Goal: Information Seeking & Learning: Learn about a topic

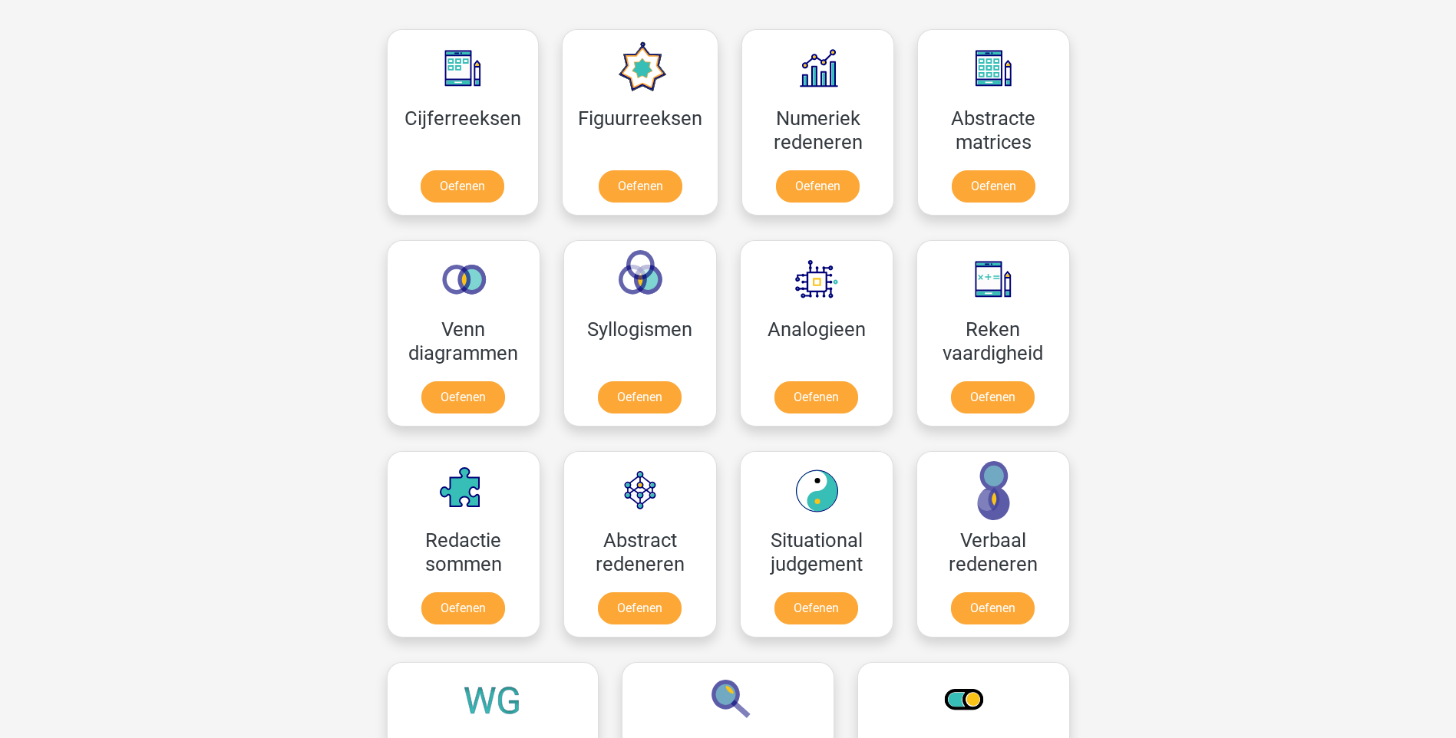
scroll to position [614, 0]
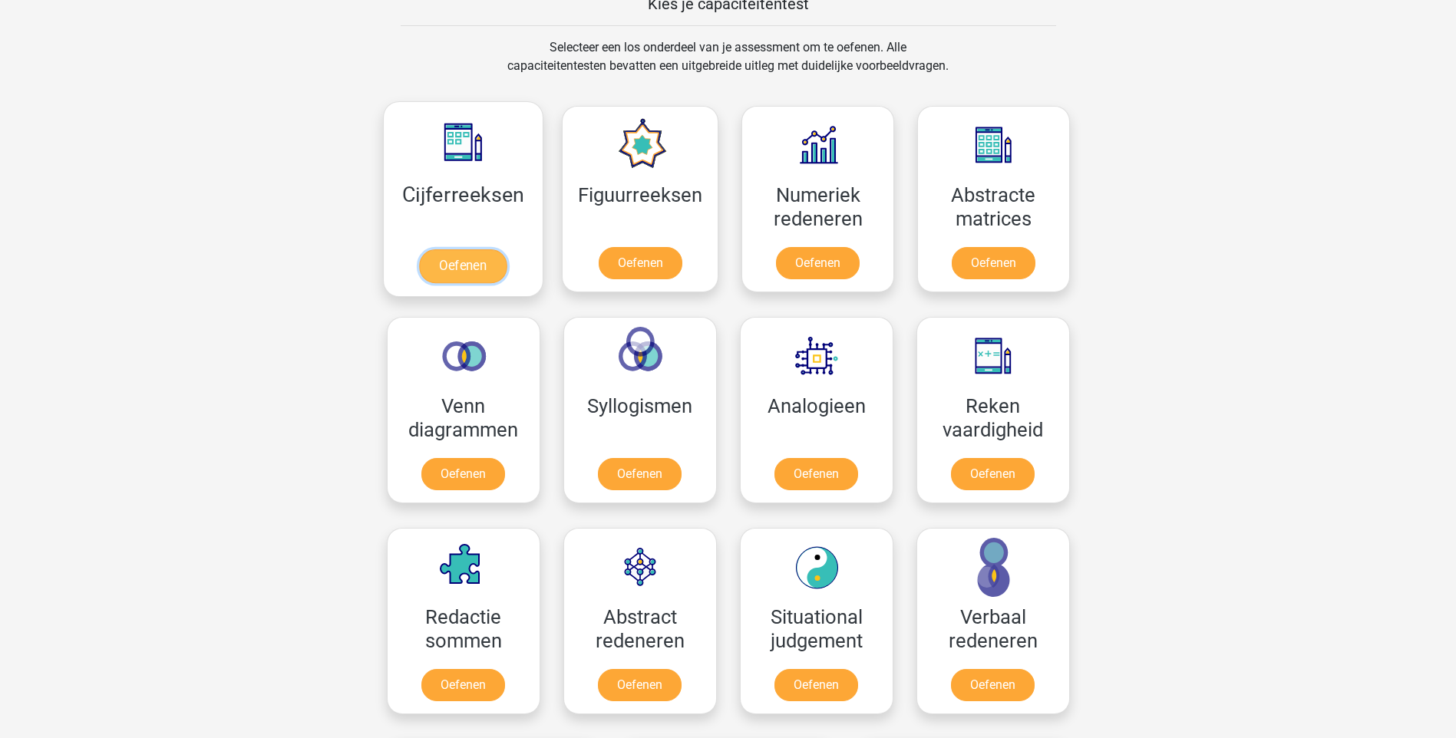
click at [431, 249] on link "Oefenen" at bounding box center [463, 266] width 88 height 34
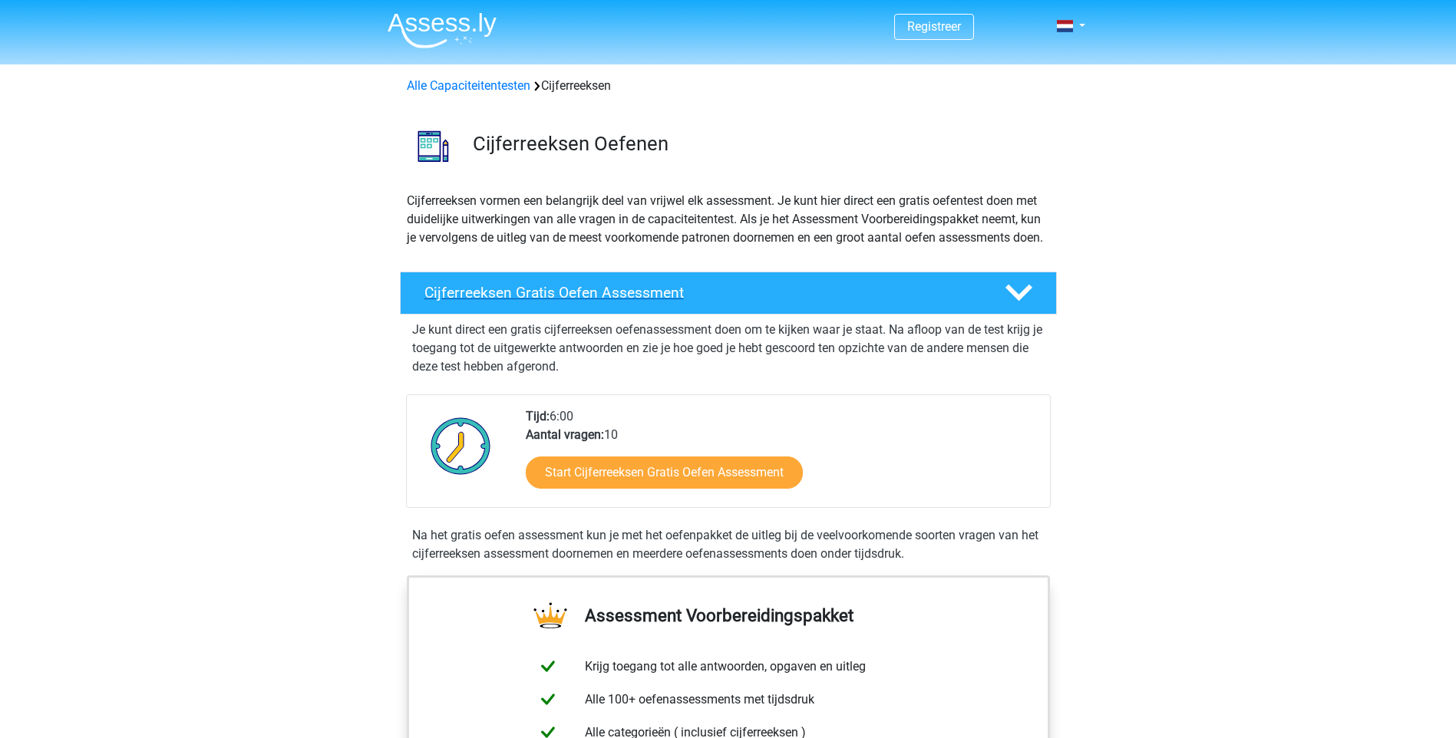
click at [1016, 306] on icon at bounding box center [1019, 292] width 27 height 27
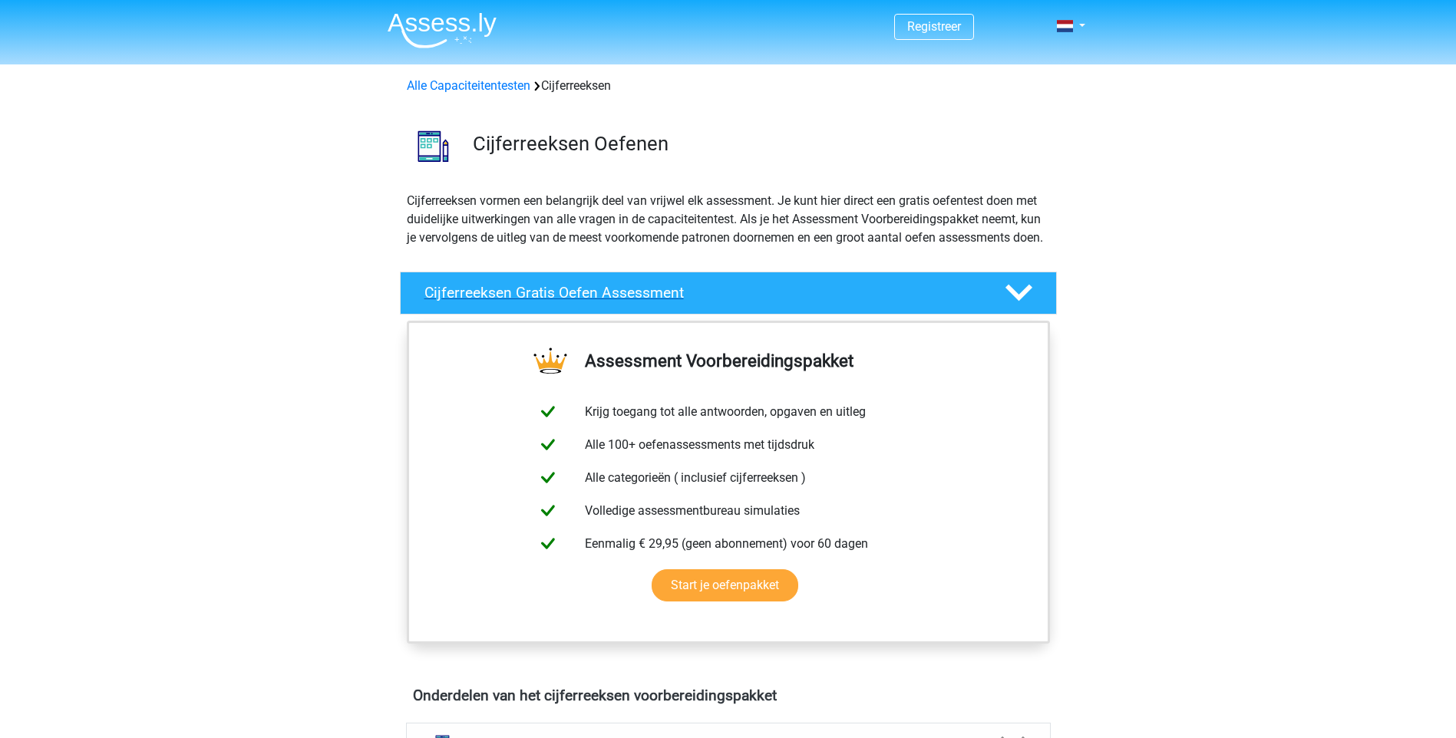
click at [1018, 306] on icon at bounding box center [1019, 292] width 27 height 27
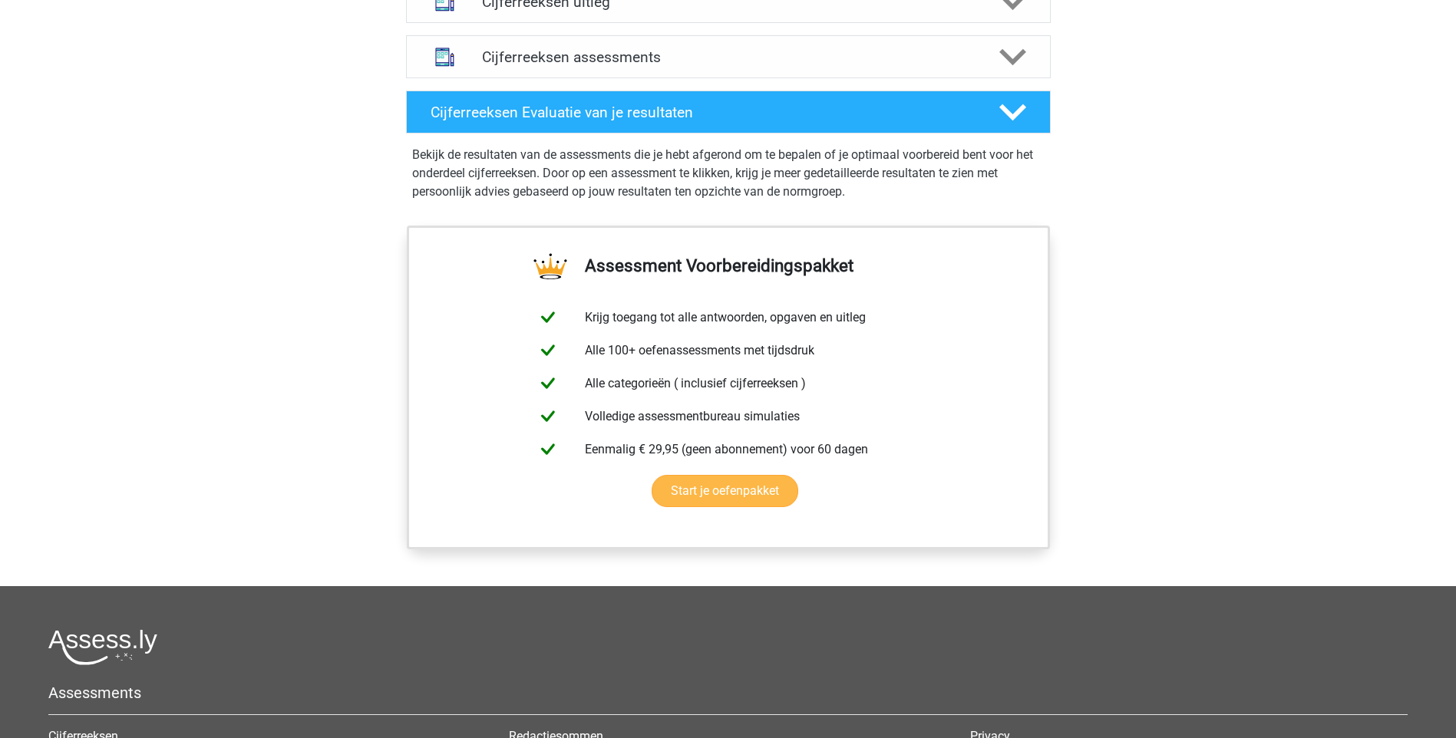
scroll to position [1228, 0]
